Goal: Information Seeking & Learning: Learn about a topic

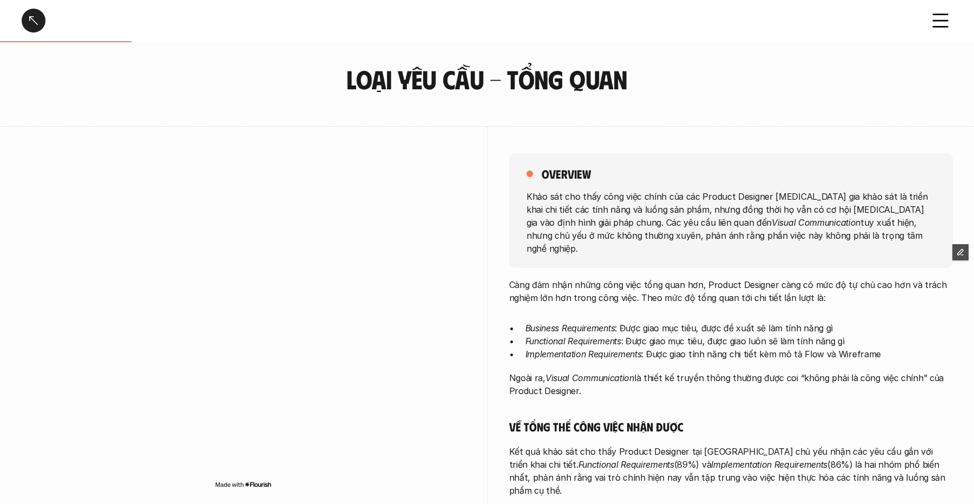
click at [39, 25] on div at bounding box center [34, 21] width 24 height 24
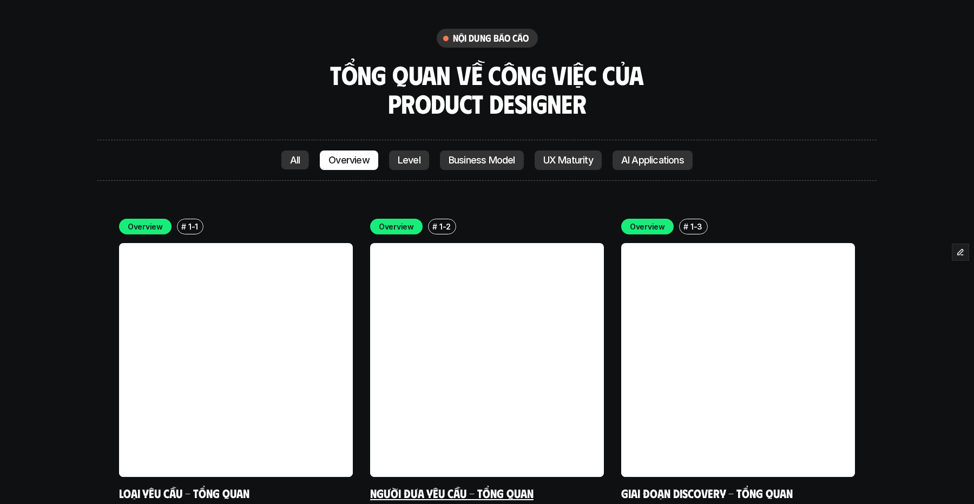
scroll to position [2387, 0]
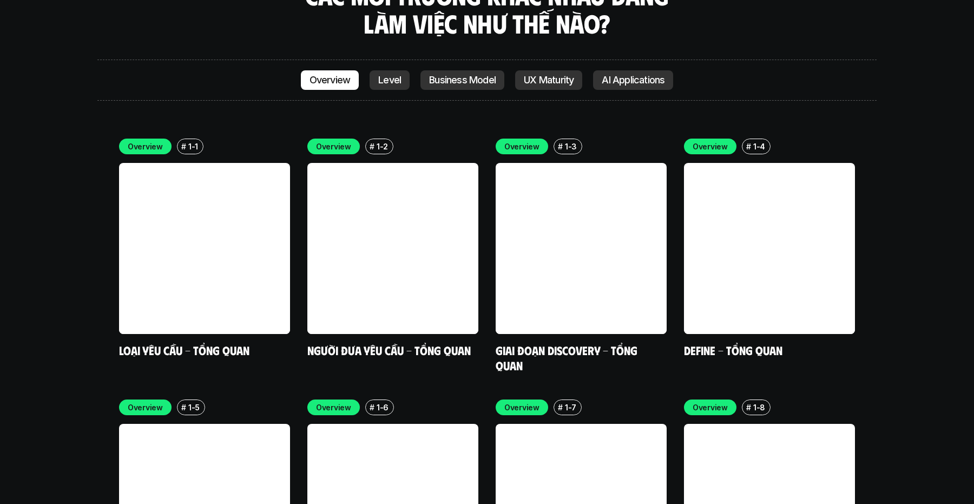
scroll to position [3184, 0]
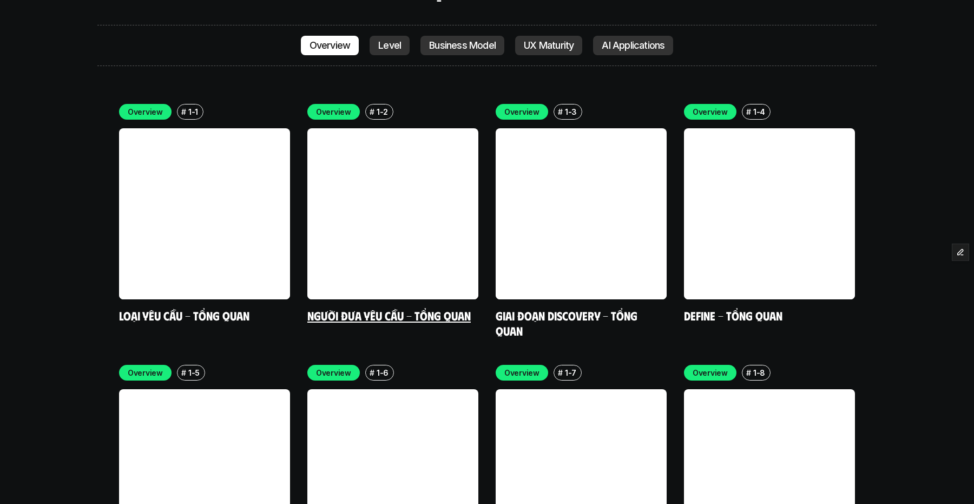
click at [427, 208] on link at bounding box center [392, 213] width 171 height 171
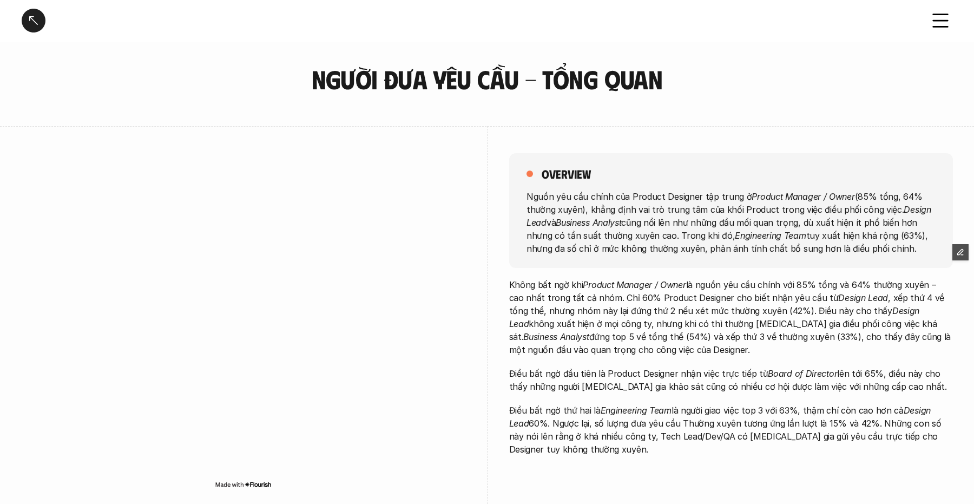
click at [34, 25] on div at bounding box center [34, 21] width 24 height 24
